Goal: Information Seeking & Learning: Learn about a topic

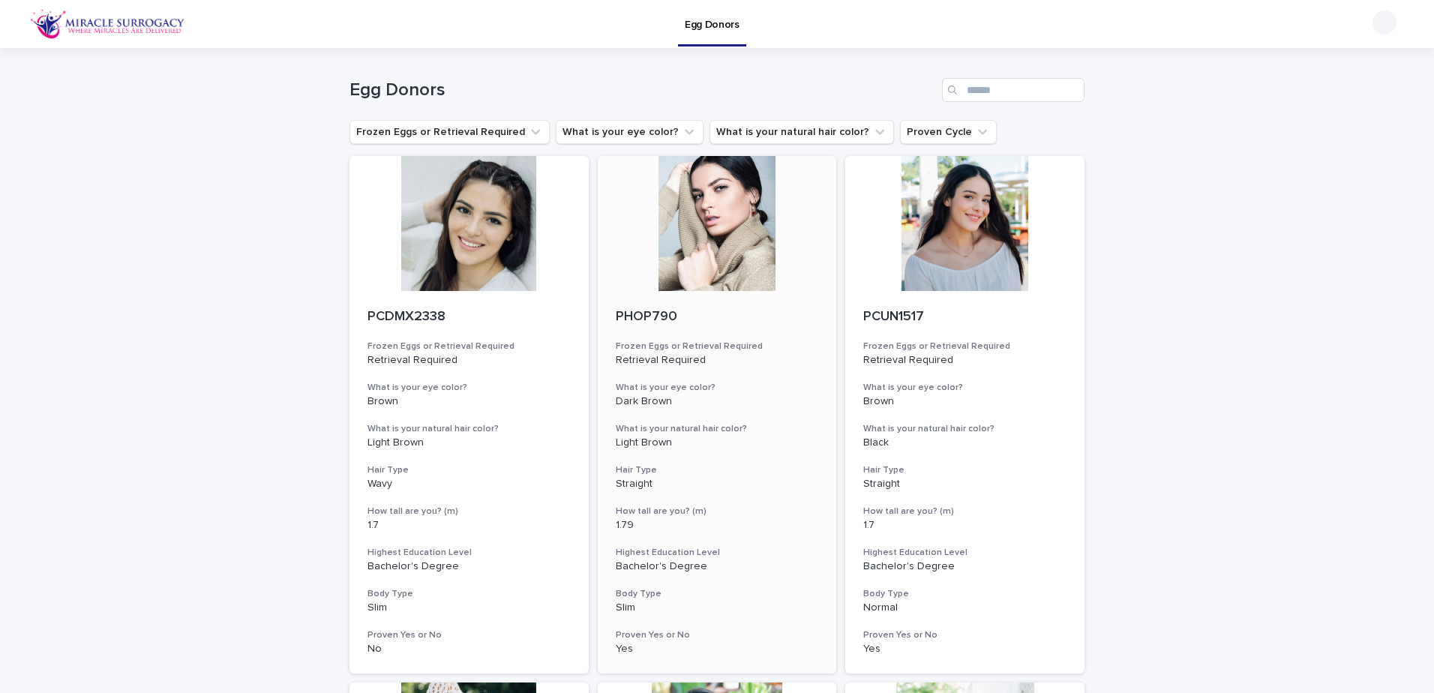
click at [710, 231] on div at bounding box center [717, 223] width 239 height 135
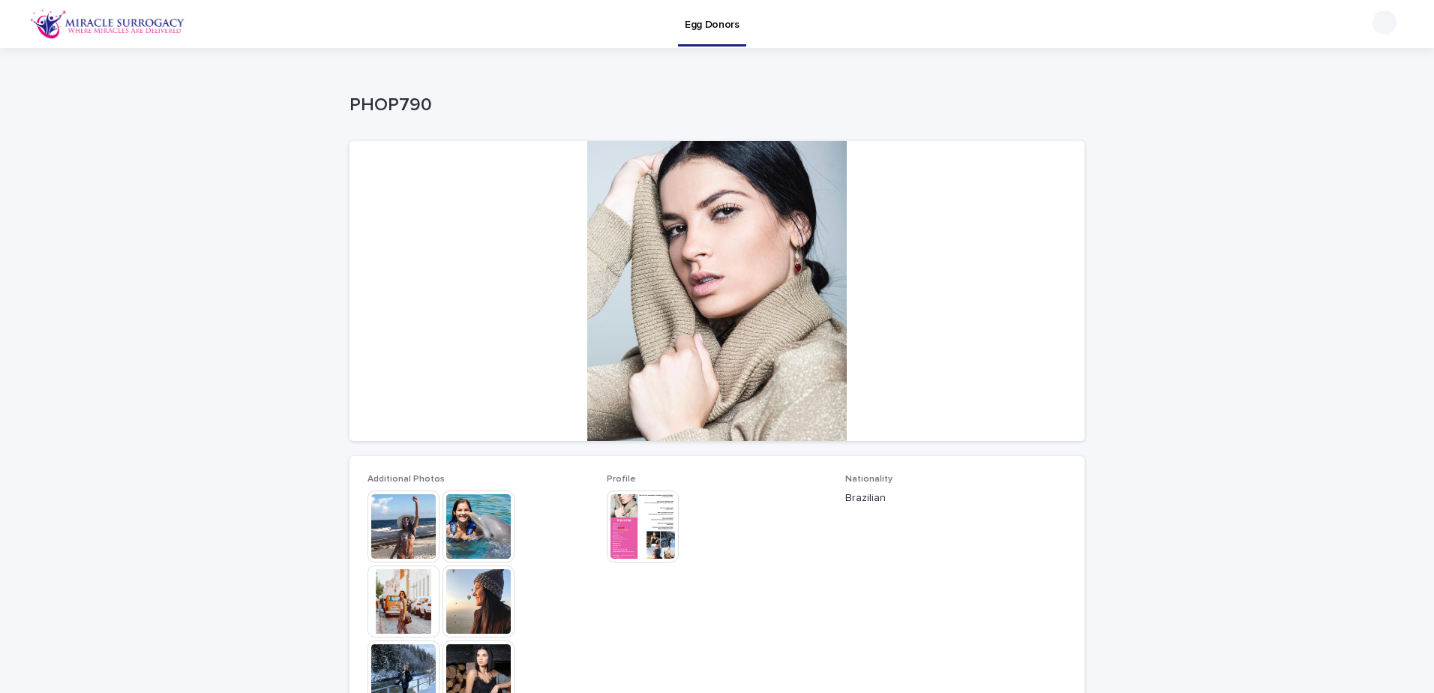
click at [383, 542] on img at bounding box center [404, 527] width 72 height 72
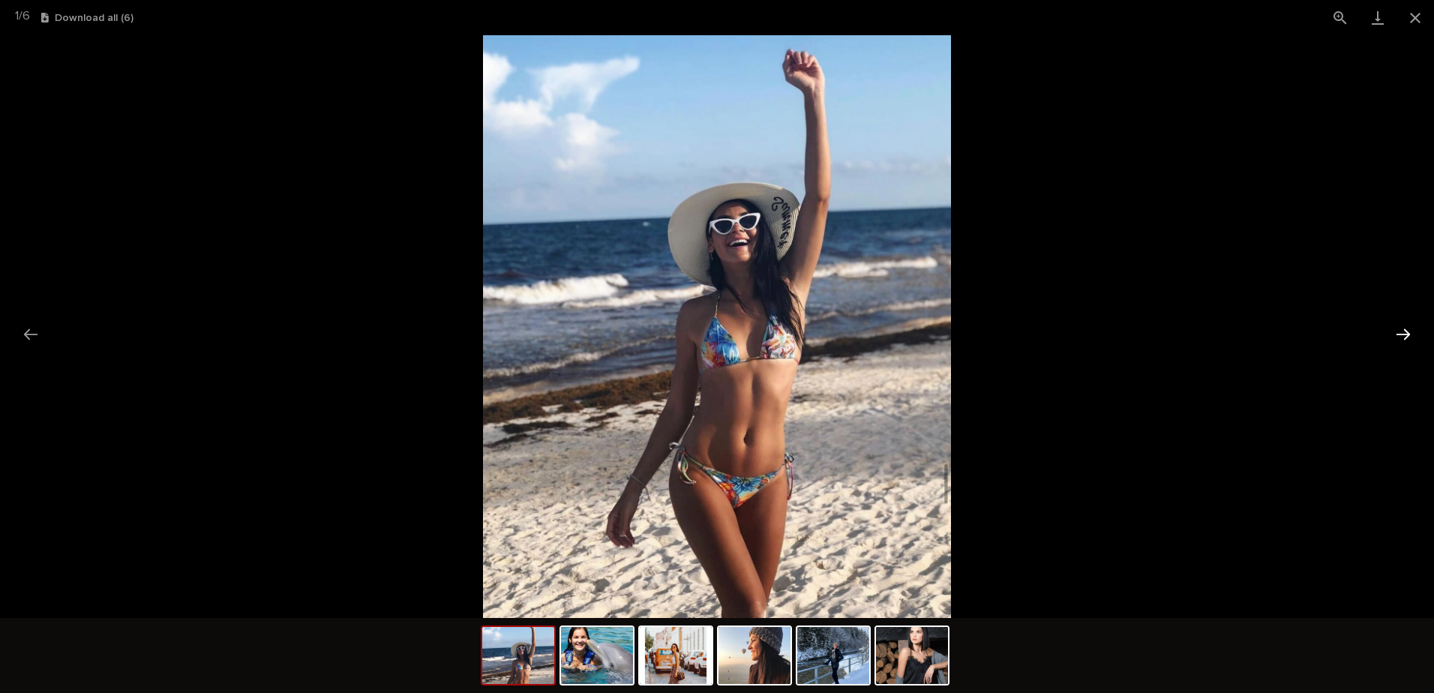
click at [1410, 340] on button "Next slide" at bounding box center [1404, 334] width 32 height 29
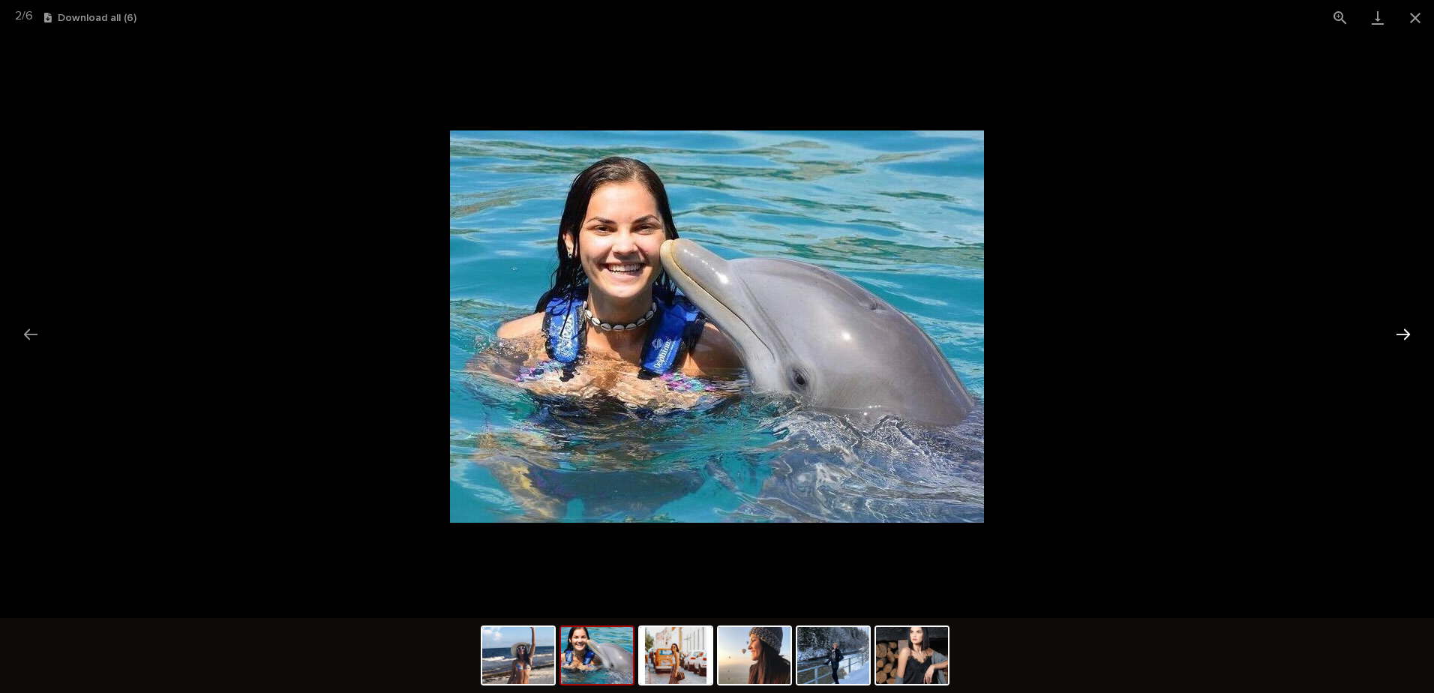
click at [1410, 340] on button "Next slide" at bounding box center [1404, 334] width 32 height 29
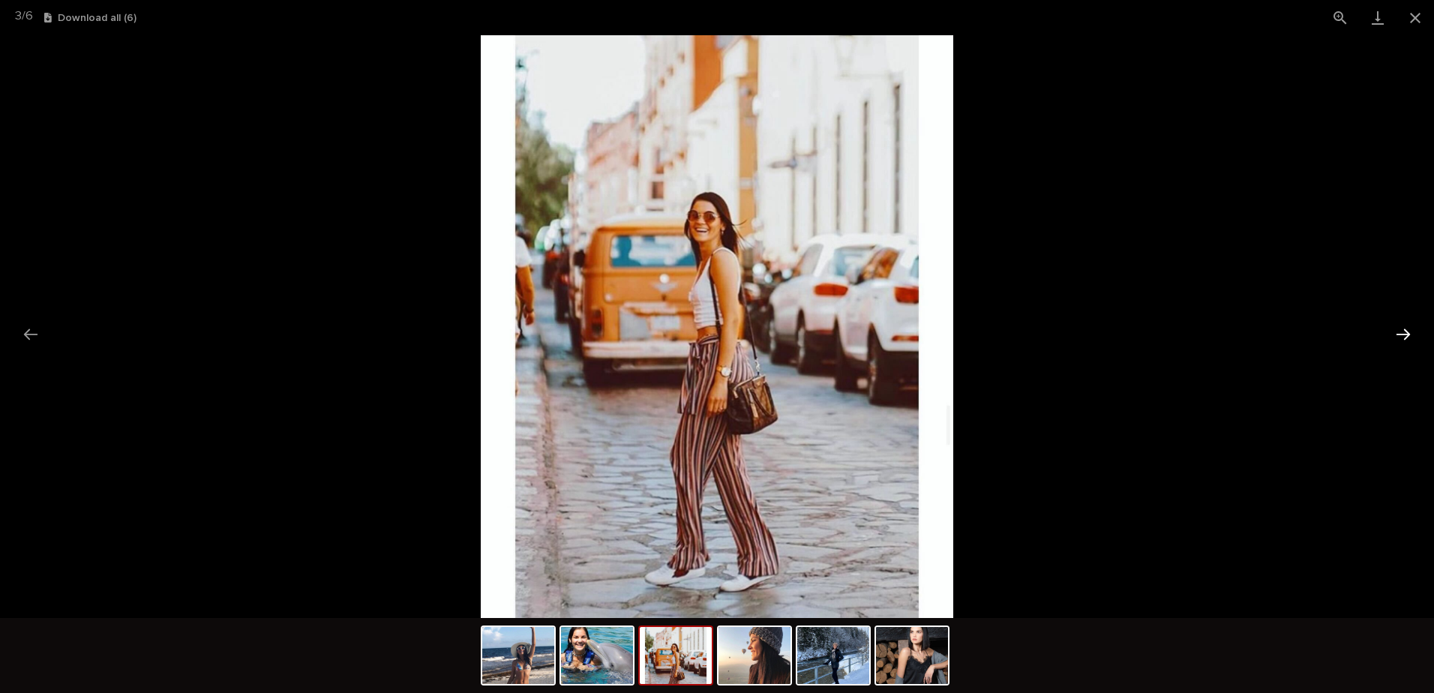
click at [1410, 340] on button "Next slide" at bounding box center [1404, 334] width 32 height 29
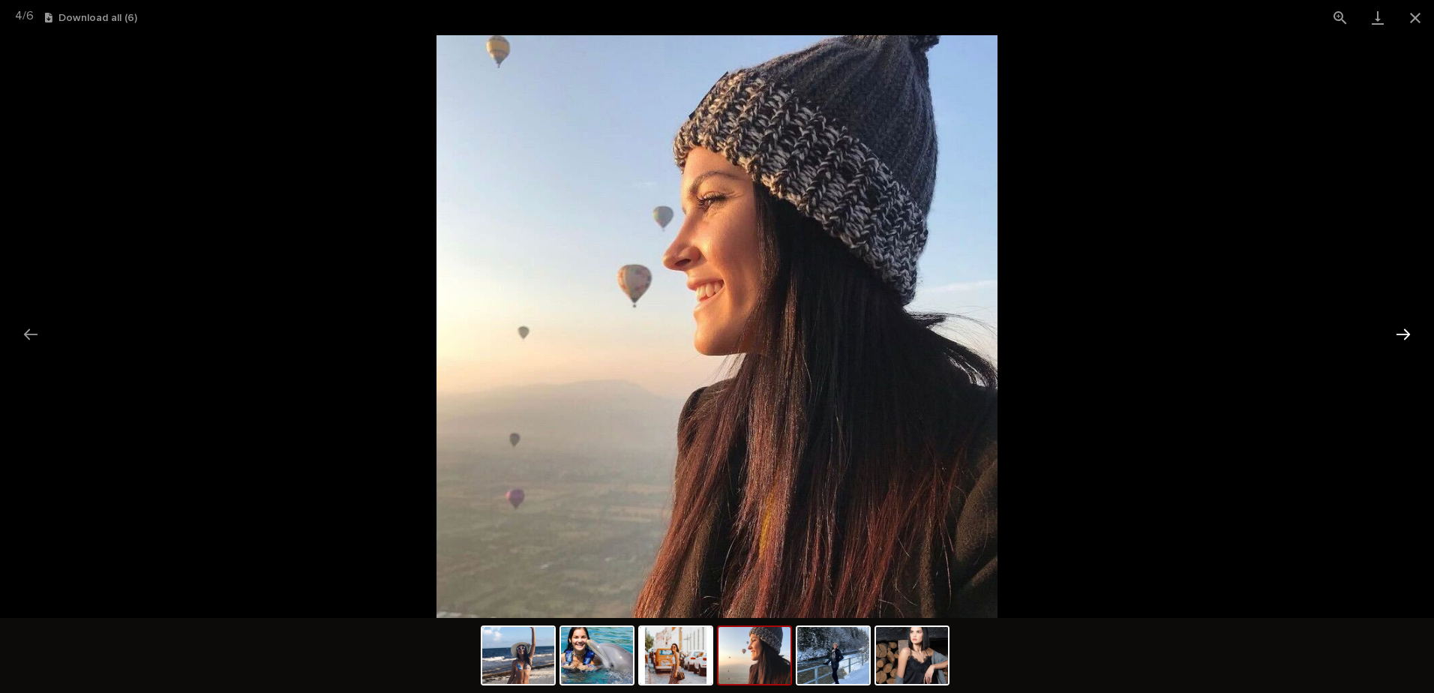
click at [1410, 340] on button "Next slide" at bounding box center [1404, 334] width 32 height 29
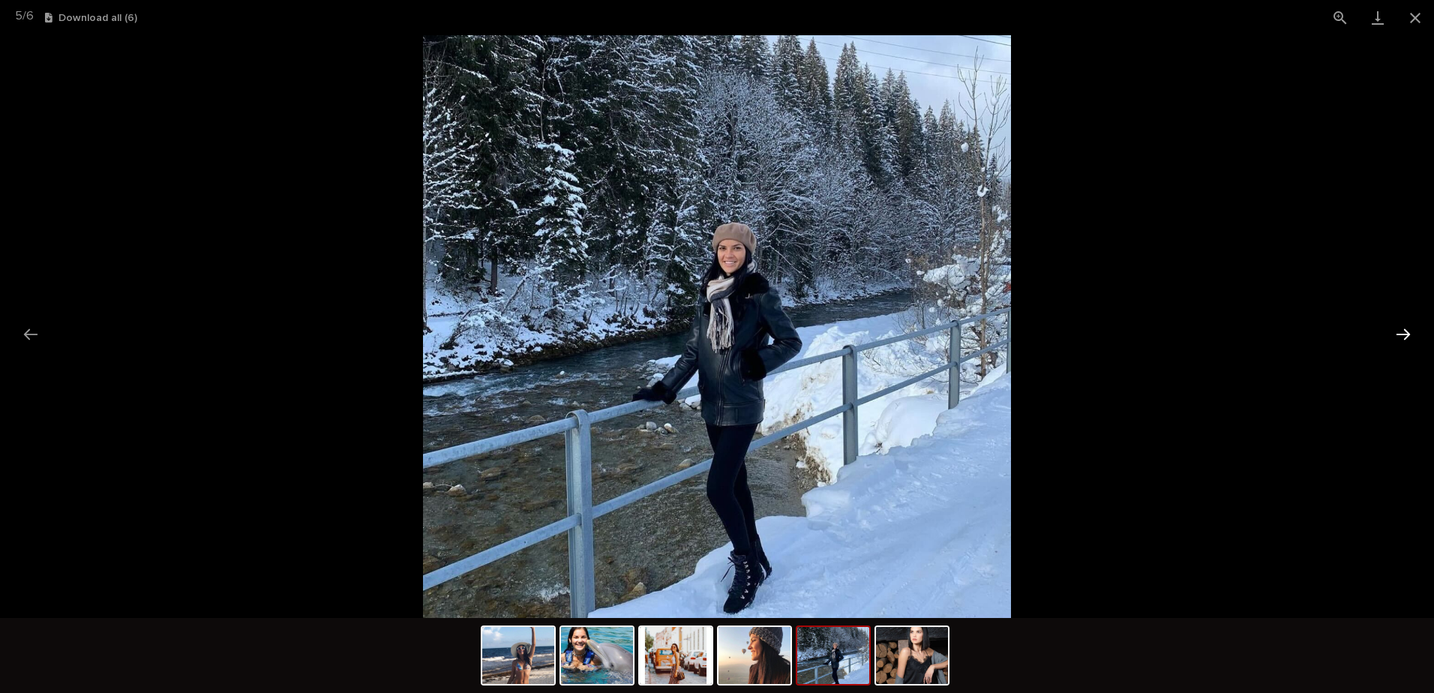
click at [1410, 340] on button "Next slide" at bounding box center [1404, 334] width 32 height 29
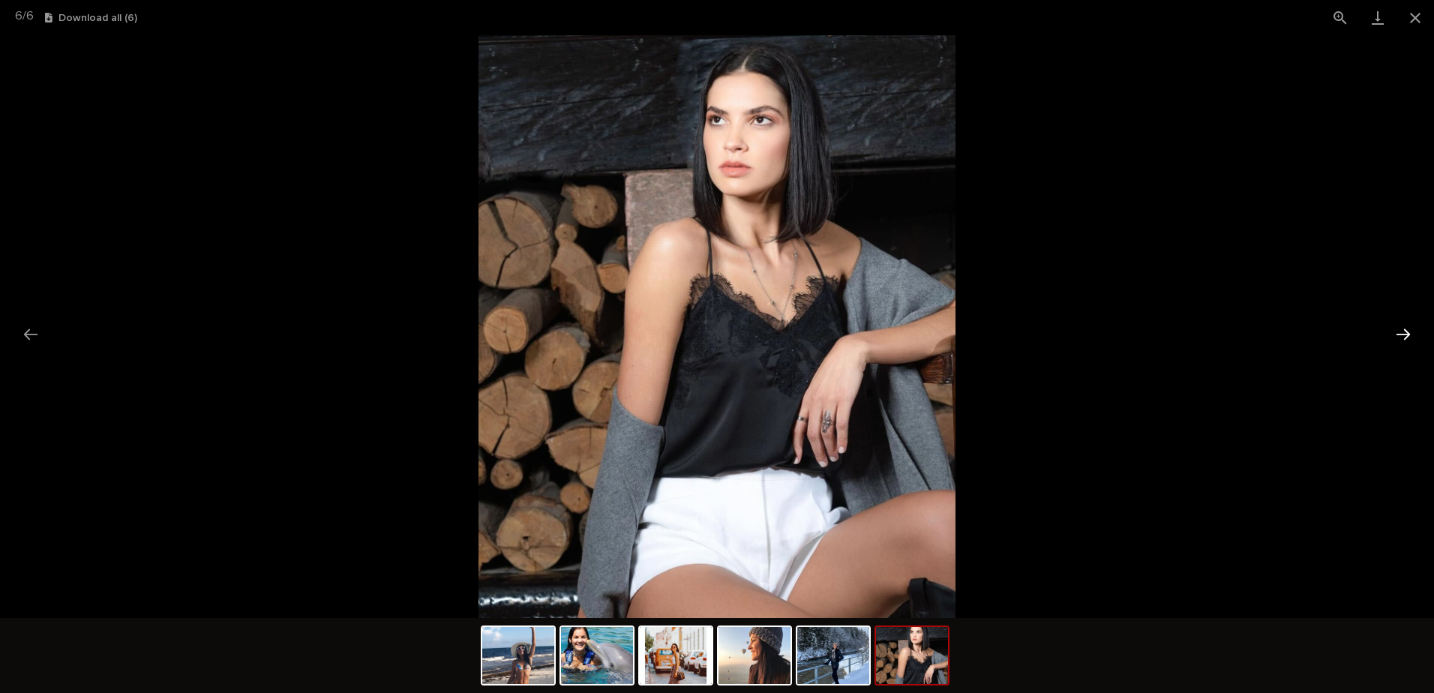
click at [1410, 340] on button "Next slide" at bounding box center [1404, 334] width 32 height 29
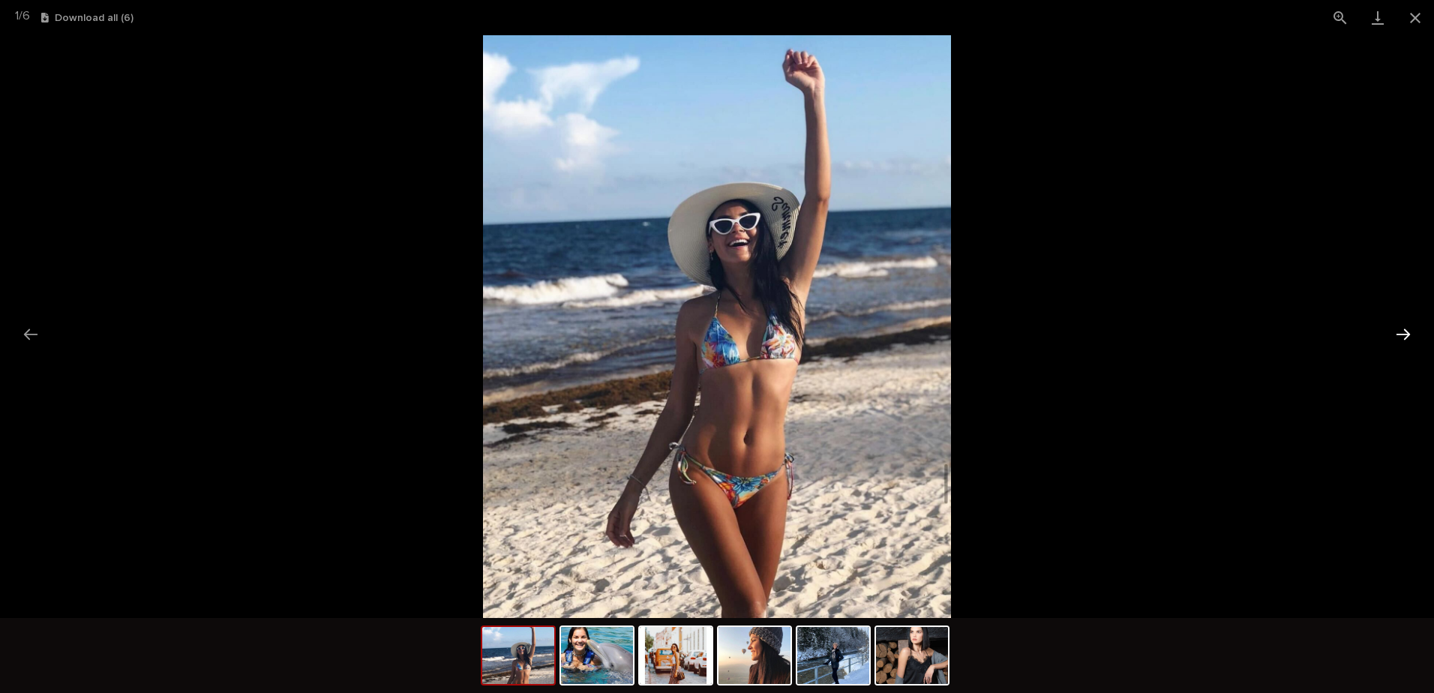
click at [1410, 340] on button "Next slide" at bounding box center [1404, 334] width 32 height 29
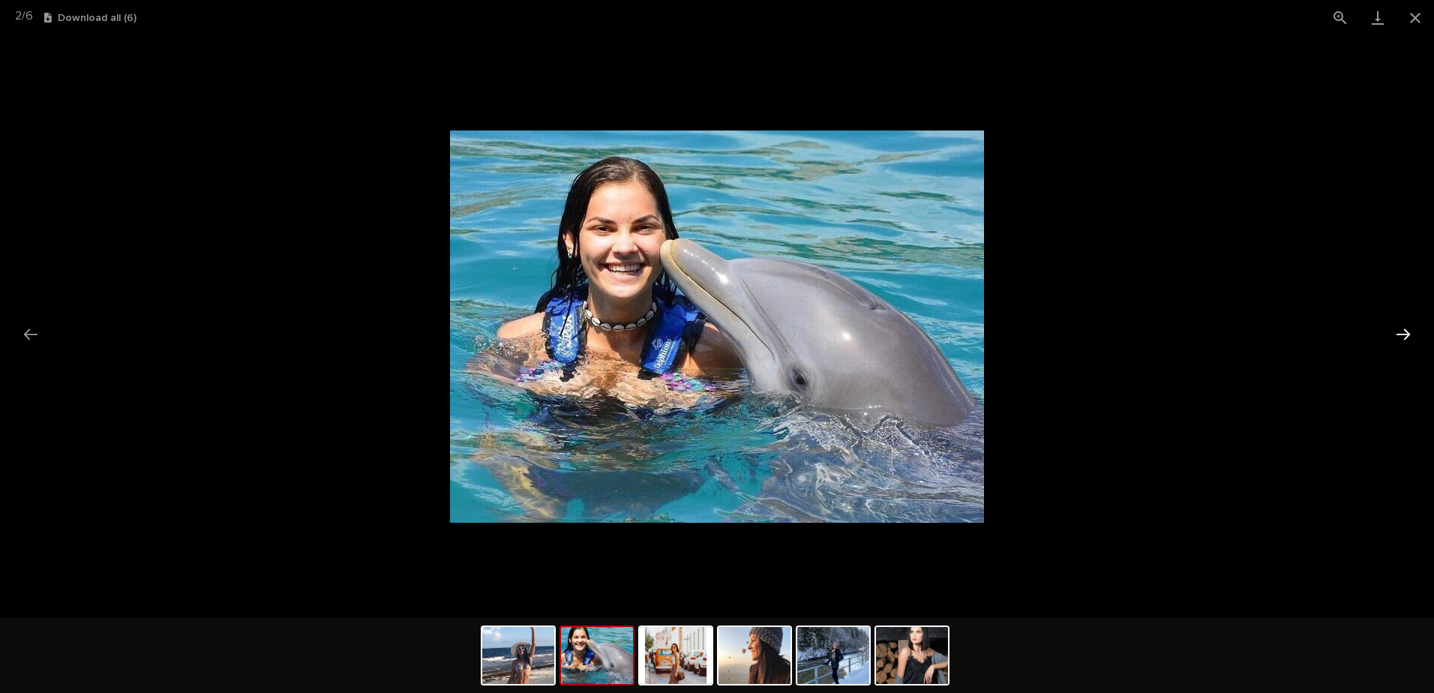
click at [1410, 340] on button "Next slide" at bounding box center [1404, 334] width 32 height 29
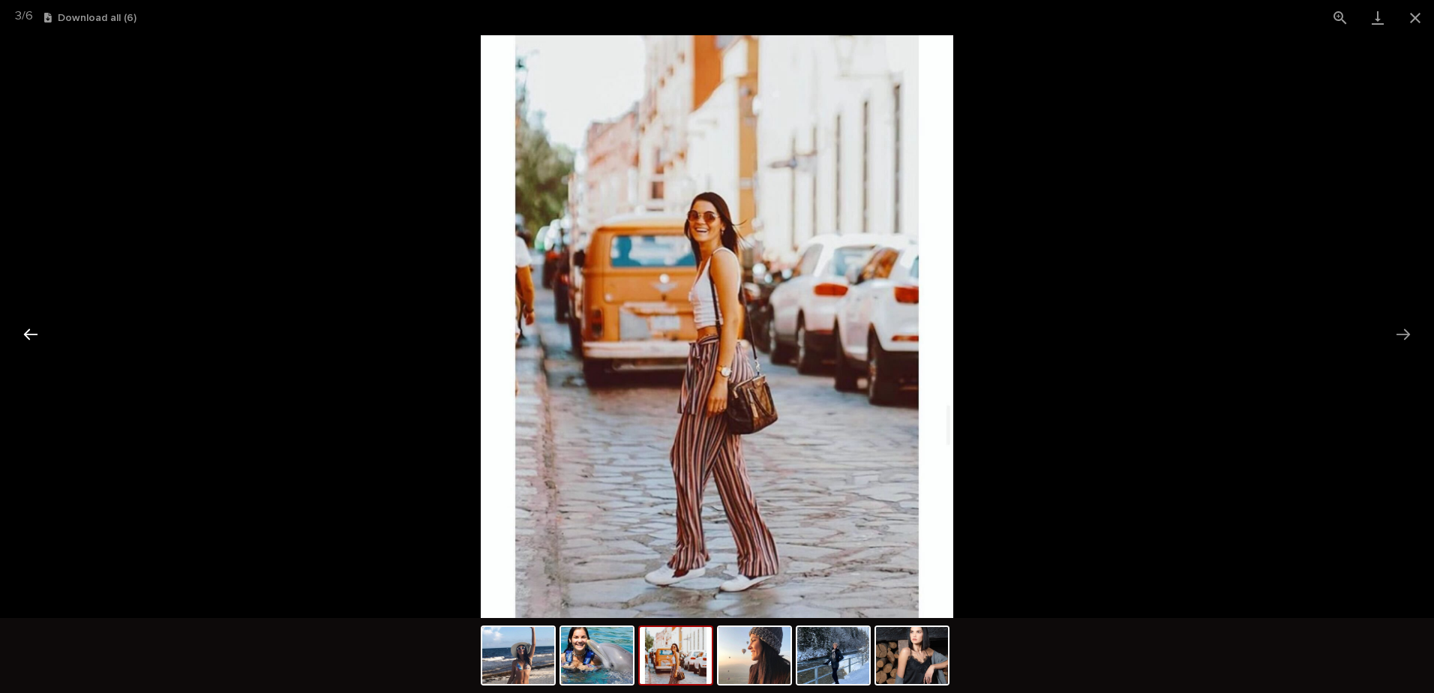
click at [23, 332] on button "Previous slide" at bounding box center [31, 334] width 32 height 29
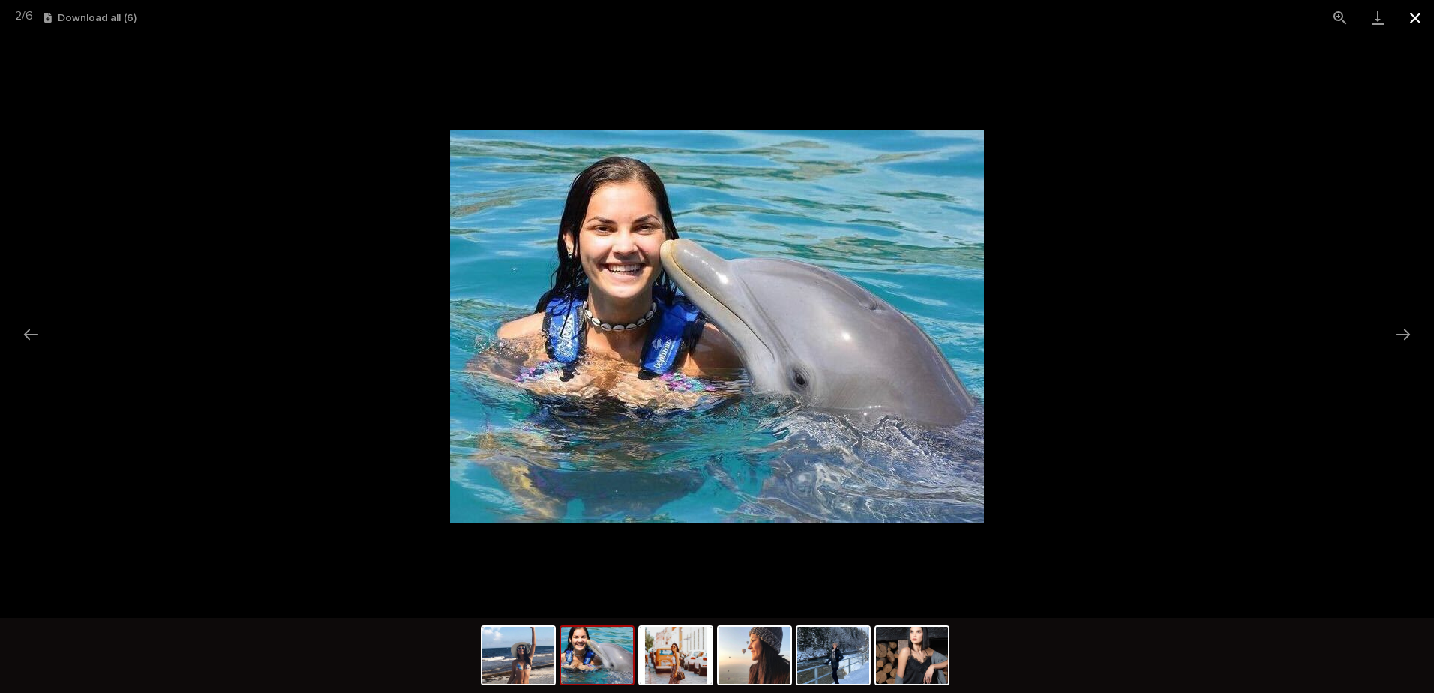
click at [1413, 17] on button "Close gallery" at bounding box center [1416, 17] width 38 height 35
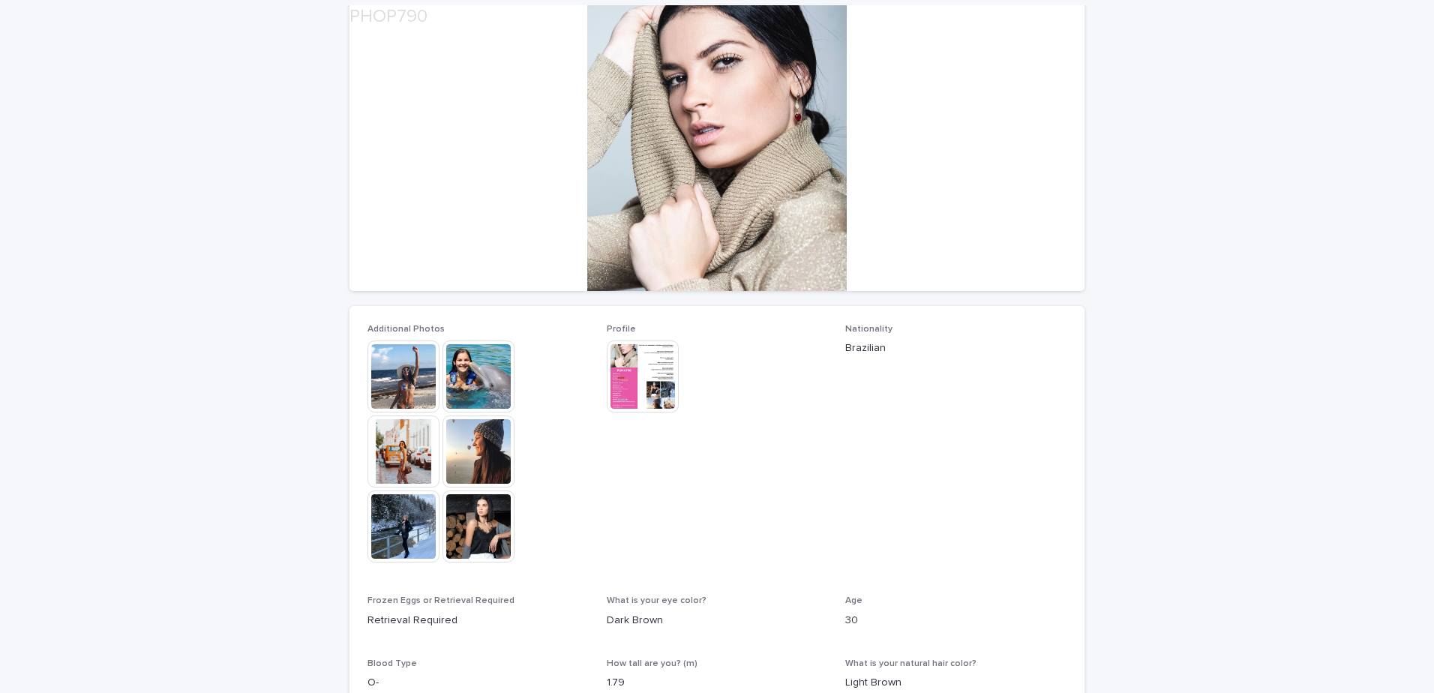
scroll to position [225, 0]
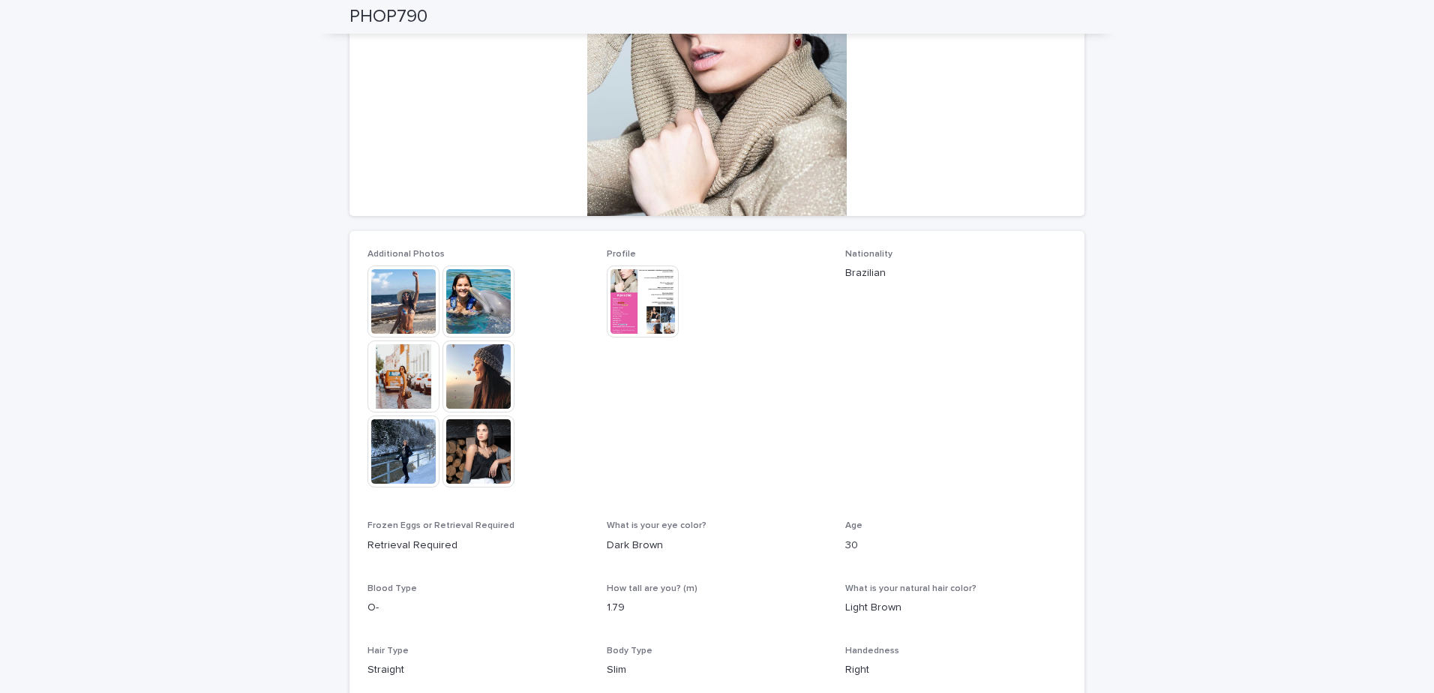
click at [657, 323] on img at bounding box center [643, 302] width 72 height 72
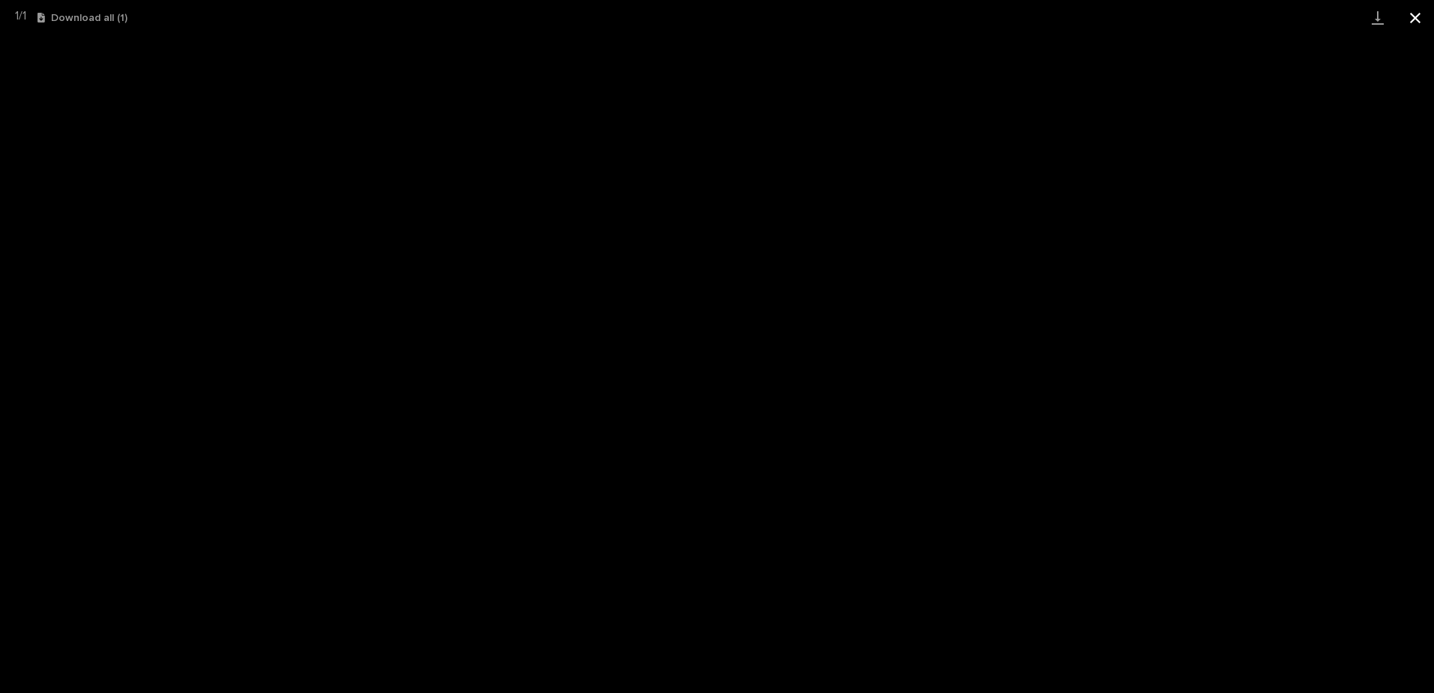
click at [1412, 25] on button "Close gallery" at bounding box center [1416, 17] width 38 height 35
